Goal: Information Seeking & Learning: Compare options

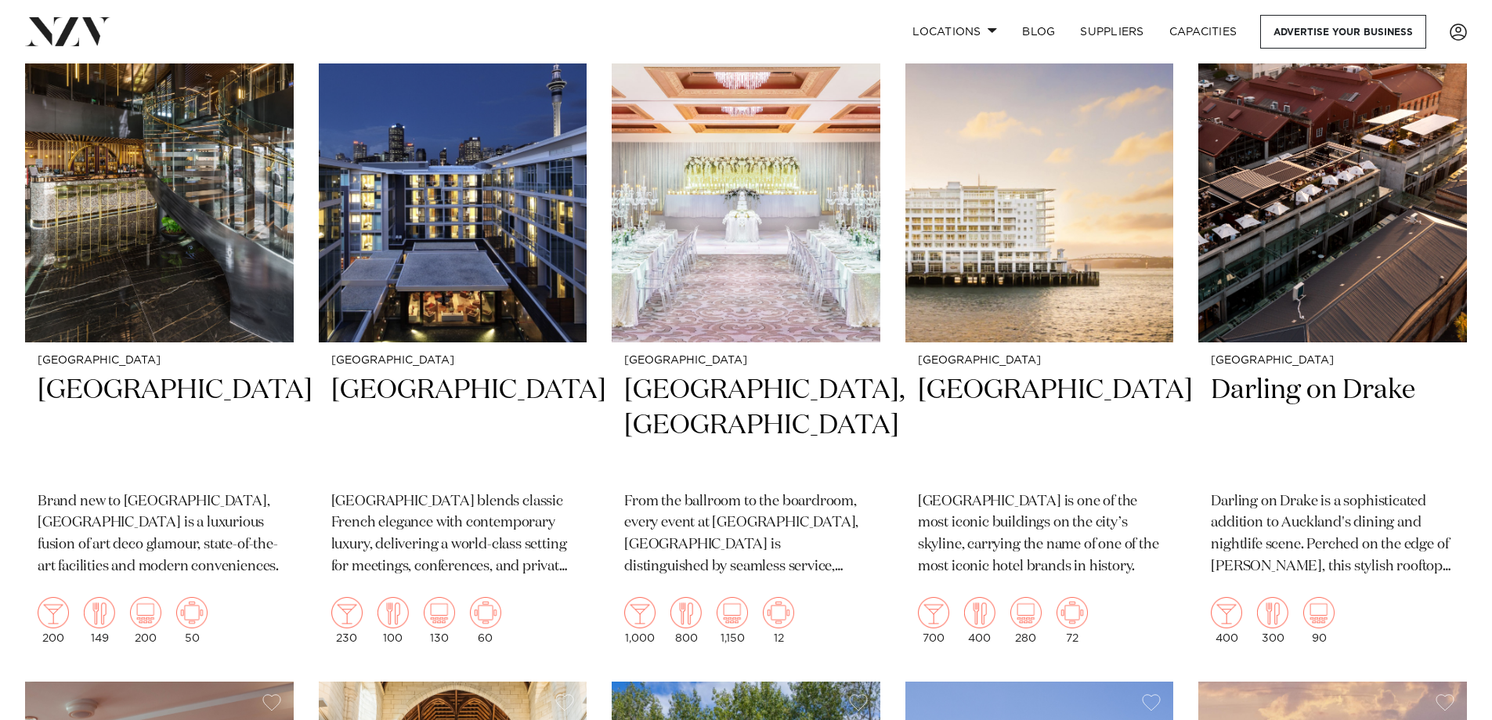
scroll to position [705, 0]
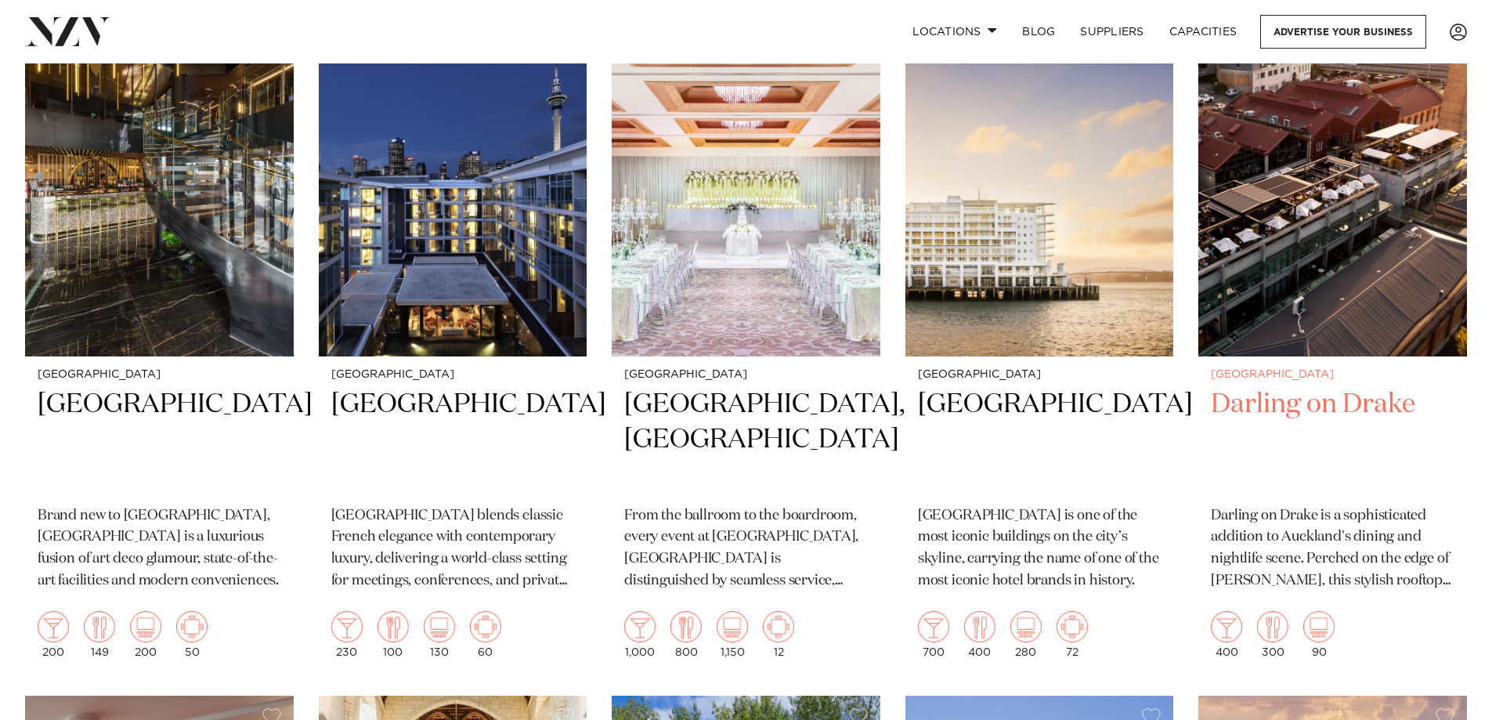
click at [1249, 387] on h2 "Darling on Drake" at bounding box center [1333, 440] width 244 height 106
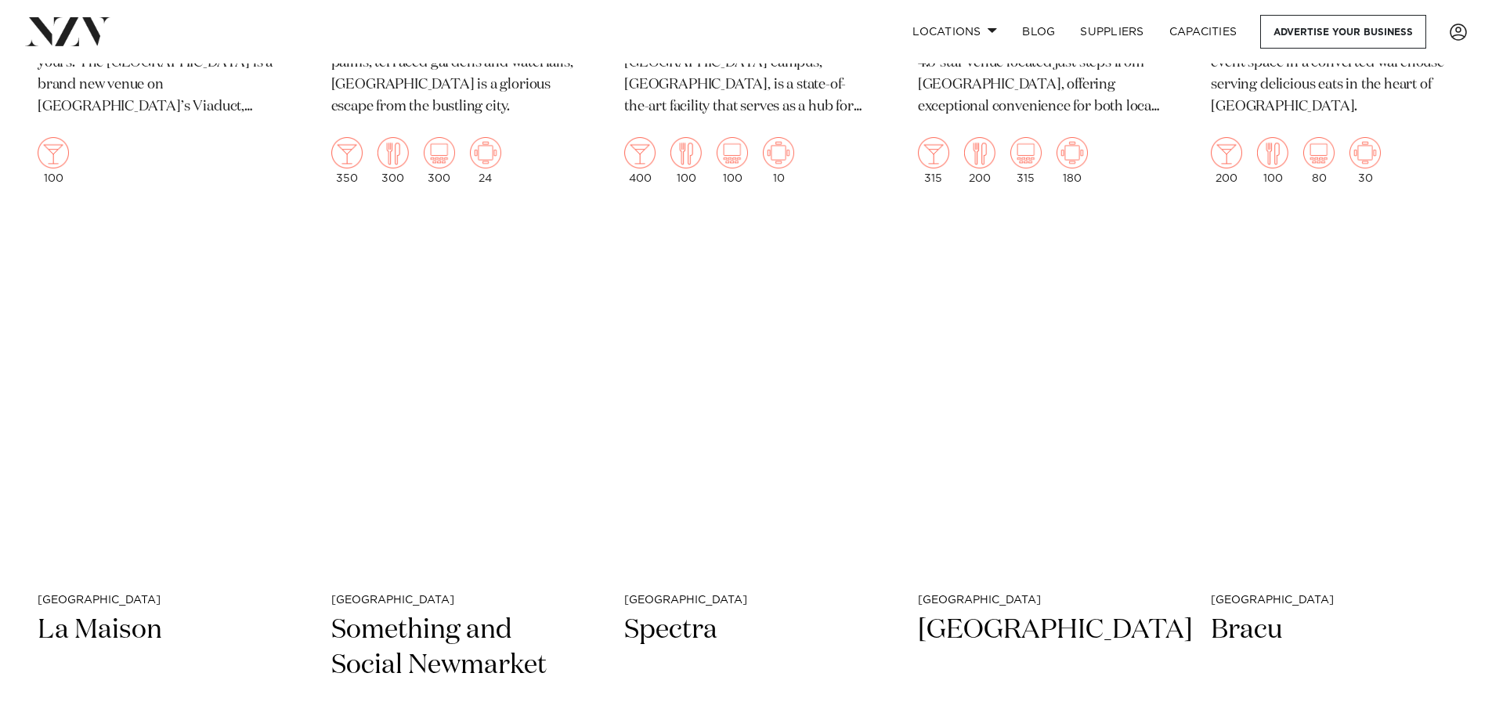
scroll to position [6189, 0]
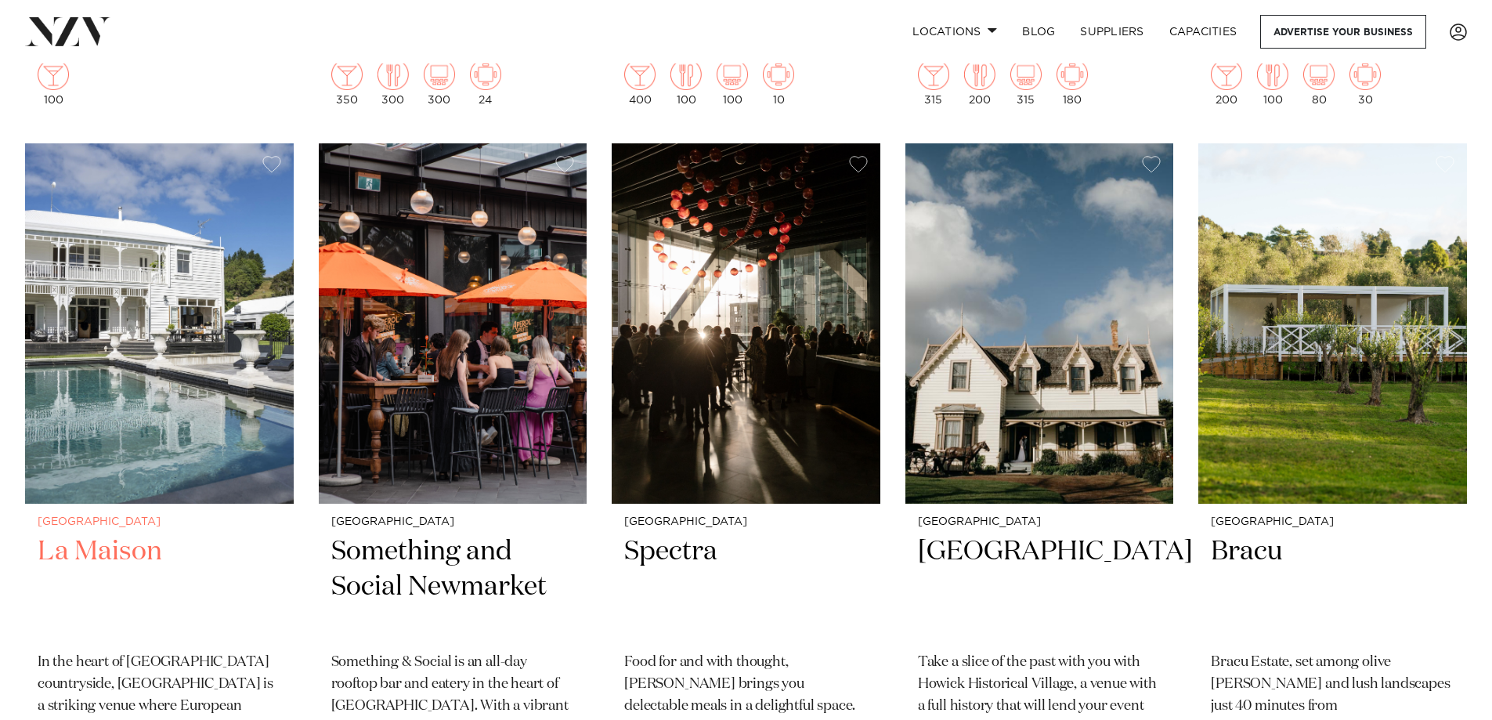
click at [126, 534] on h2 "La Maison" at bounding box center [160, 587] width 244 height 106
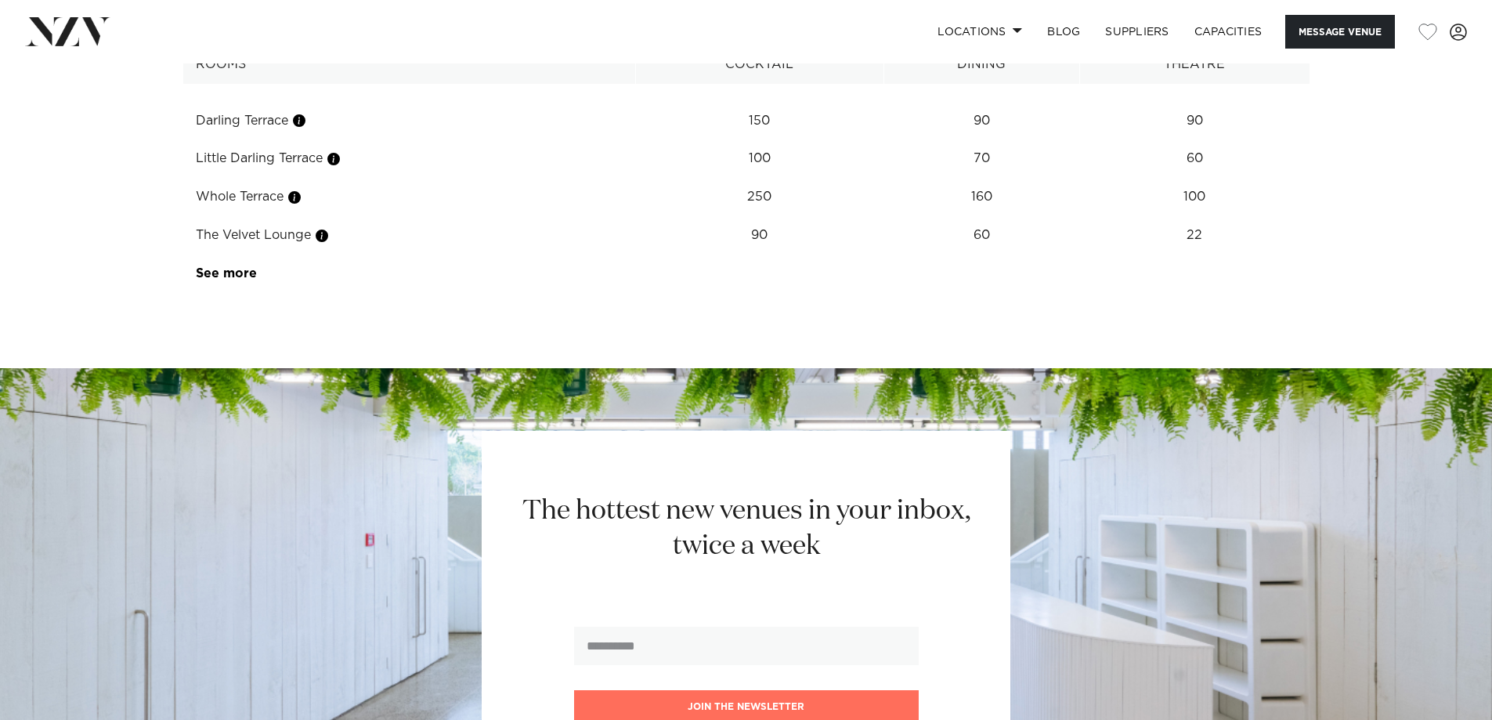
scroll to position [1880, 0]
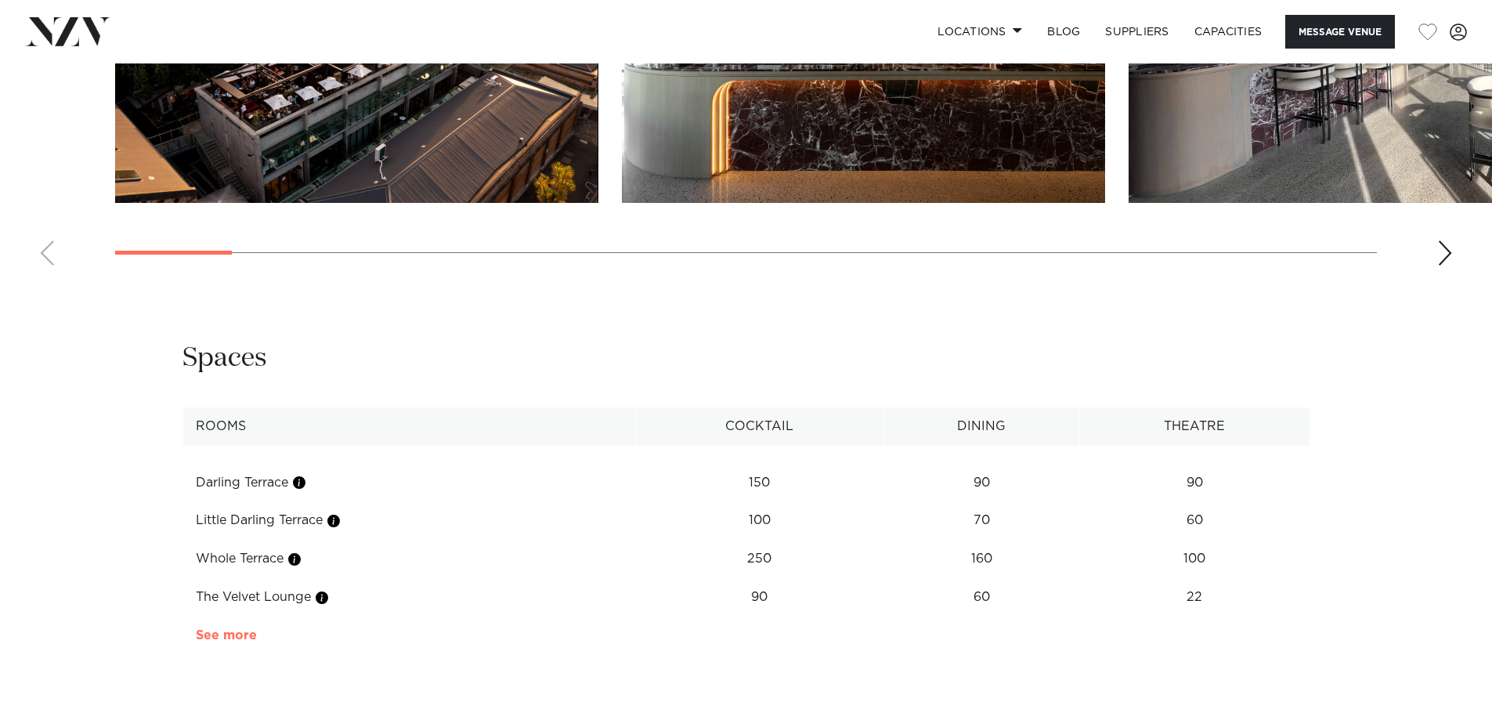
click at [232, 642] on link "See more" at bounding box center [257, 635] width 122 height 13
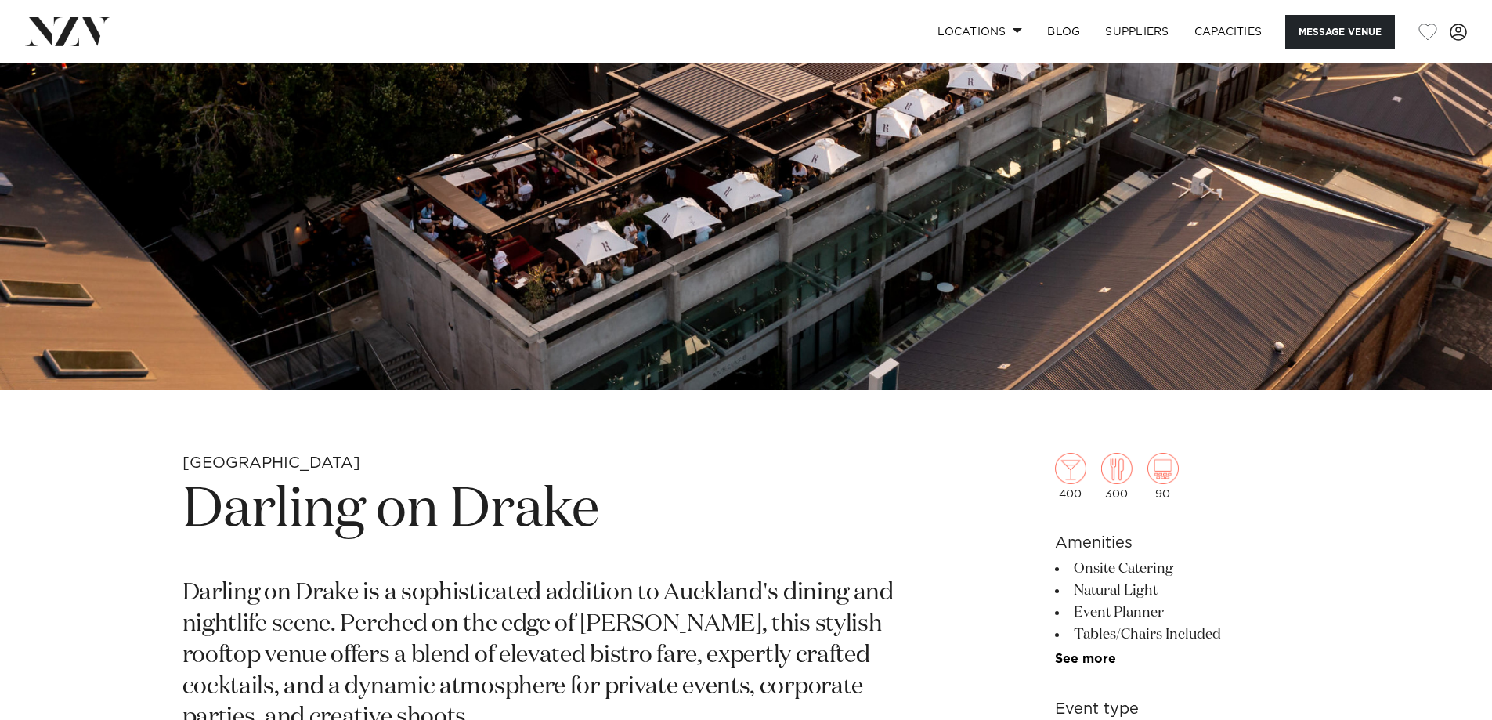
scroll to position [78, 0]
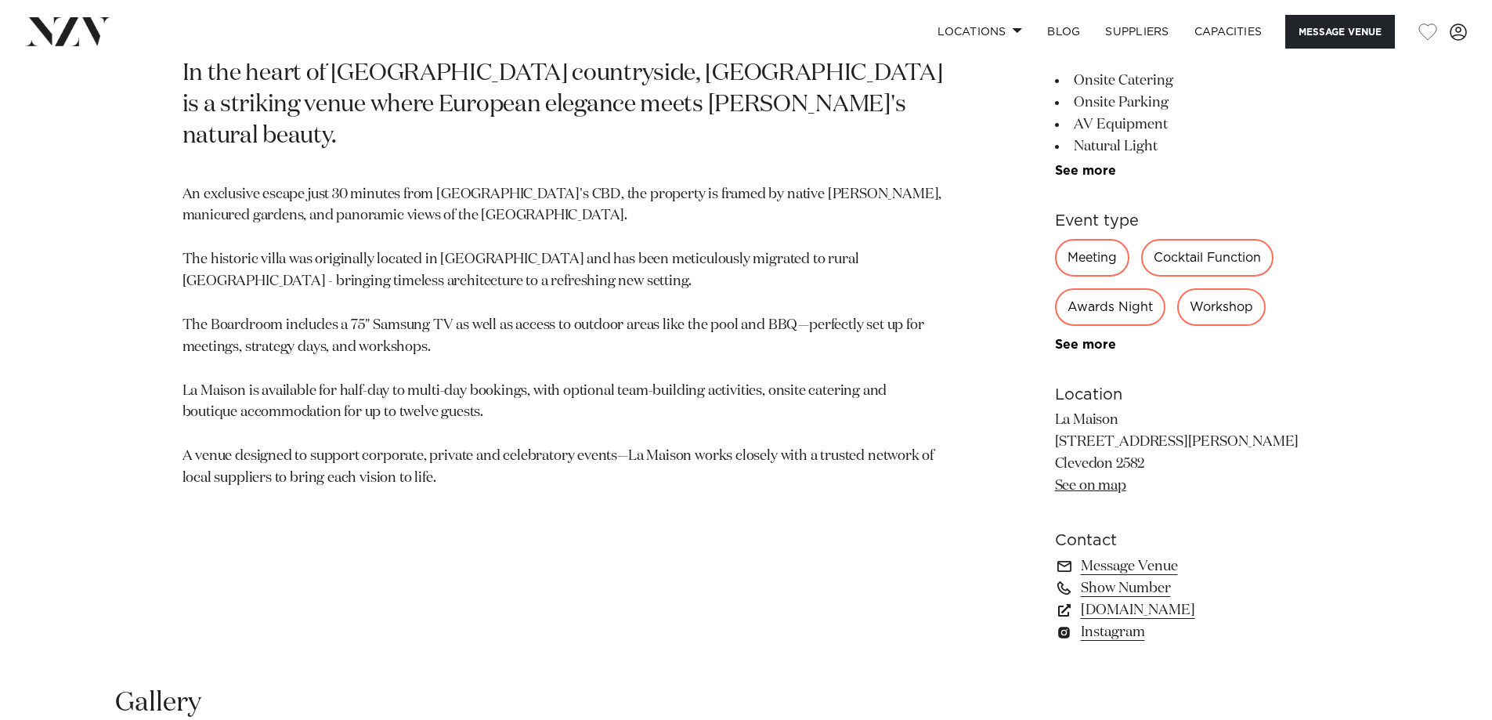
scroll to position [940, 0]
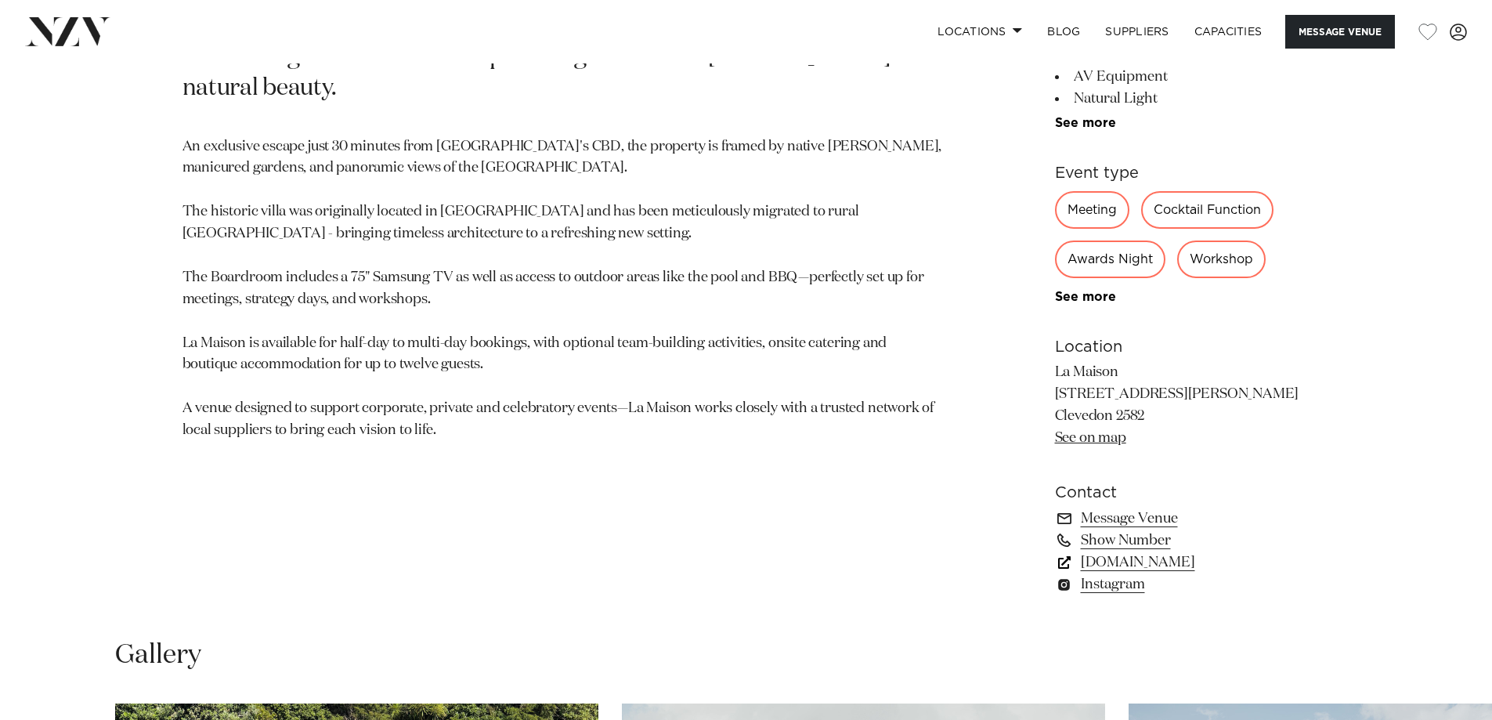
click at [1146, 561] on link "www.lamaison.co.nz" at bounding box center [1182, 562] width 255 height 22
